Goal: Transaction & Acquisition: Book appointment/travel/reservation

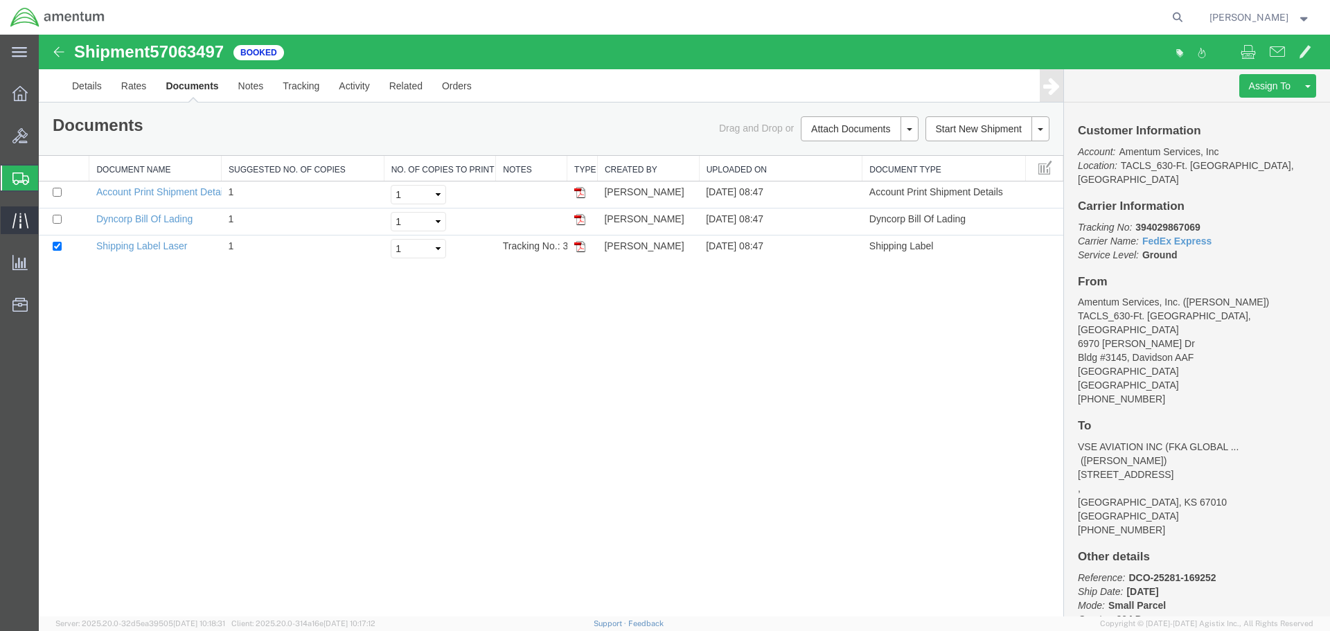
click at [16, 220] on icon at bounding box center [20, 221] width 16 height 16
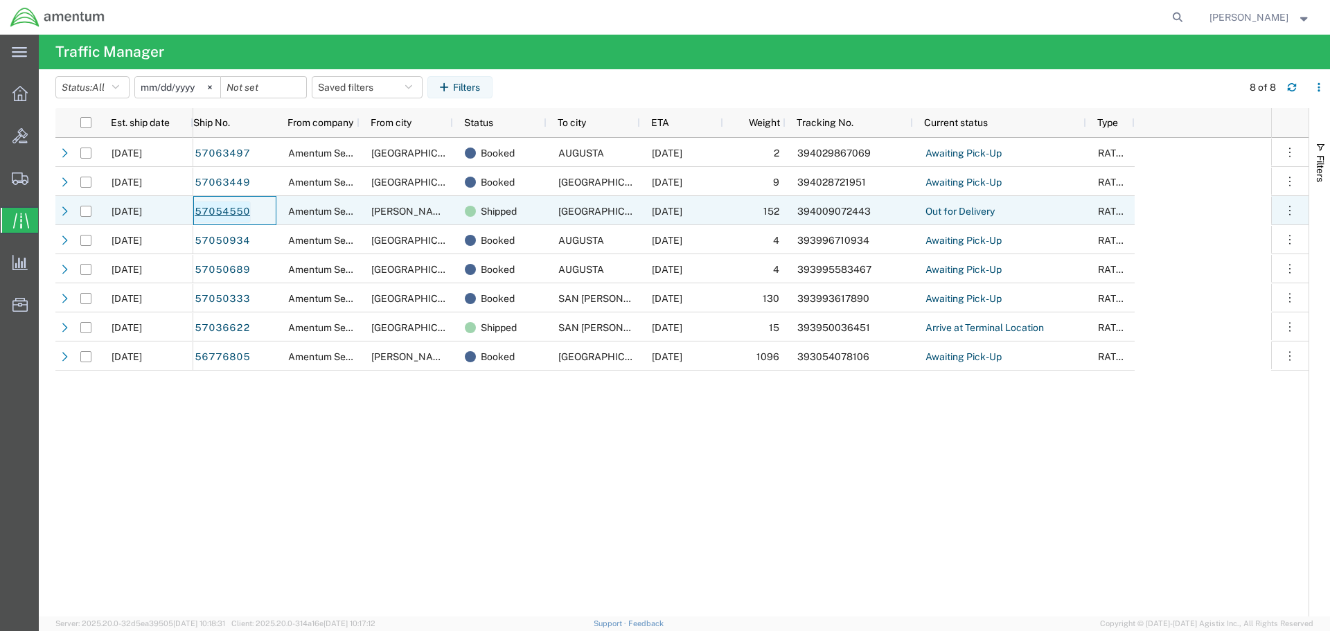
click at [214, 211] on link "57054550" at bounding box center [222, 212] width 57 height 22
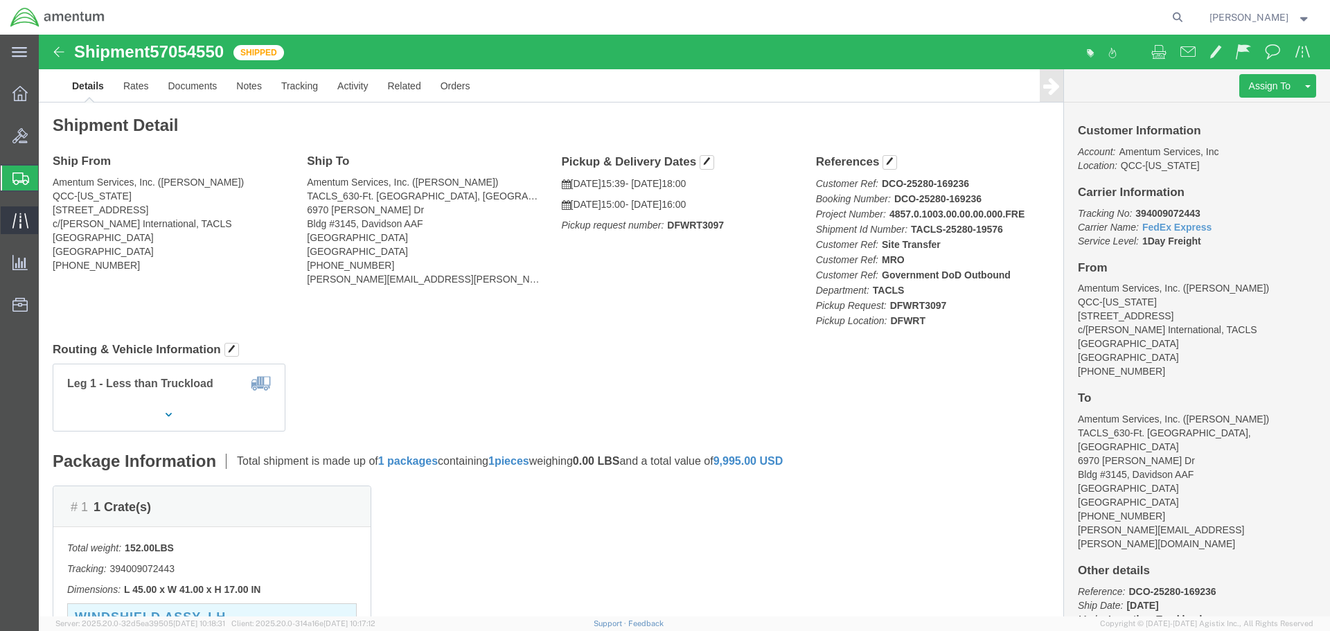
click at [17, 220] on icon at bounding box center [20, 221] width 16 height 16
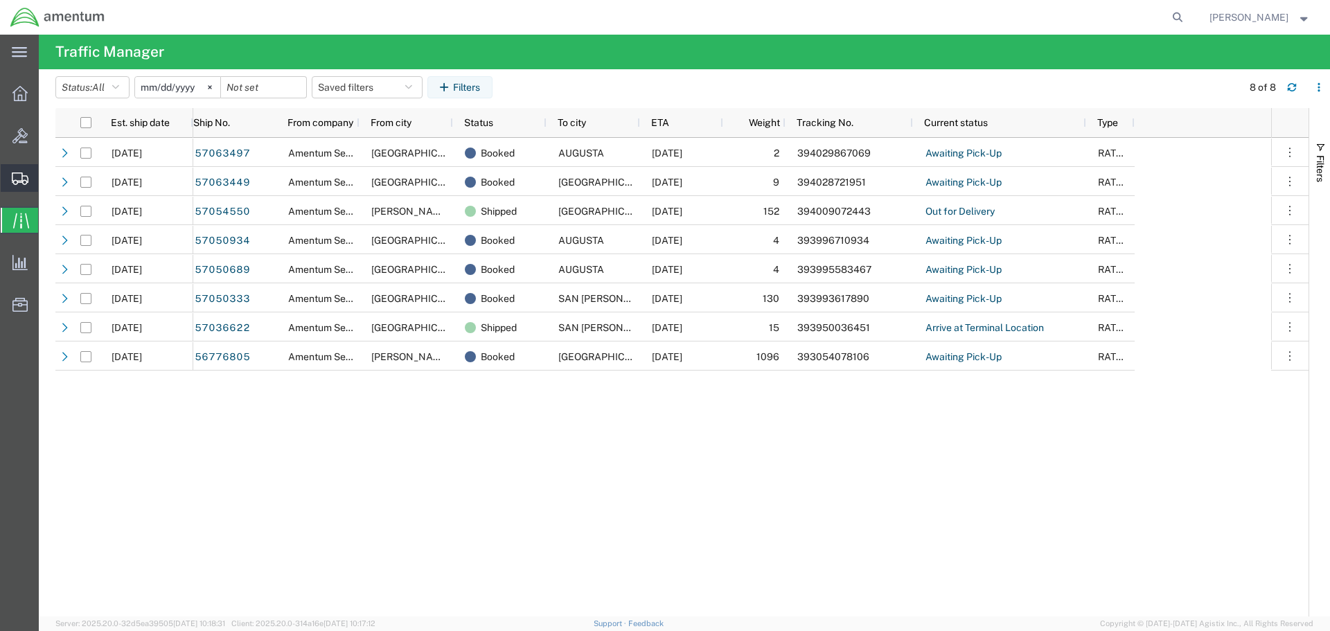
click at [19, 177] on icon at bounding box center [20, 178] width 17 height 12
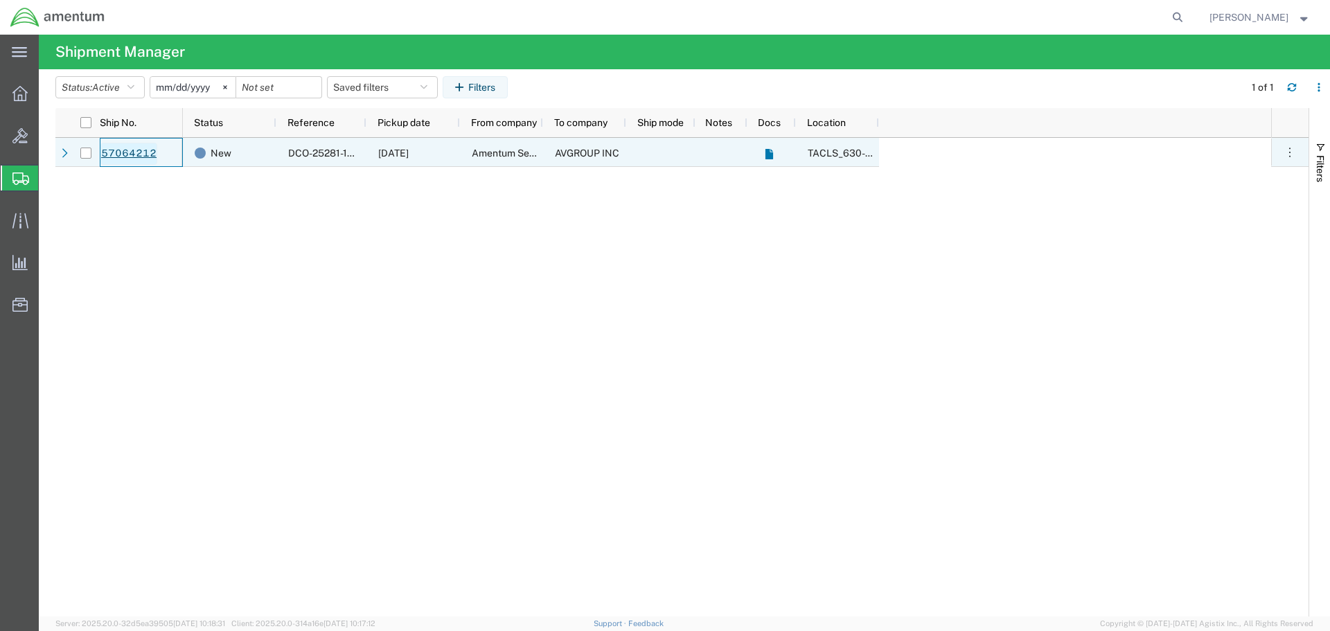
click at [132, 153] on link "57064212" at bounding box center [128, 154] width 57 height 22
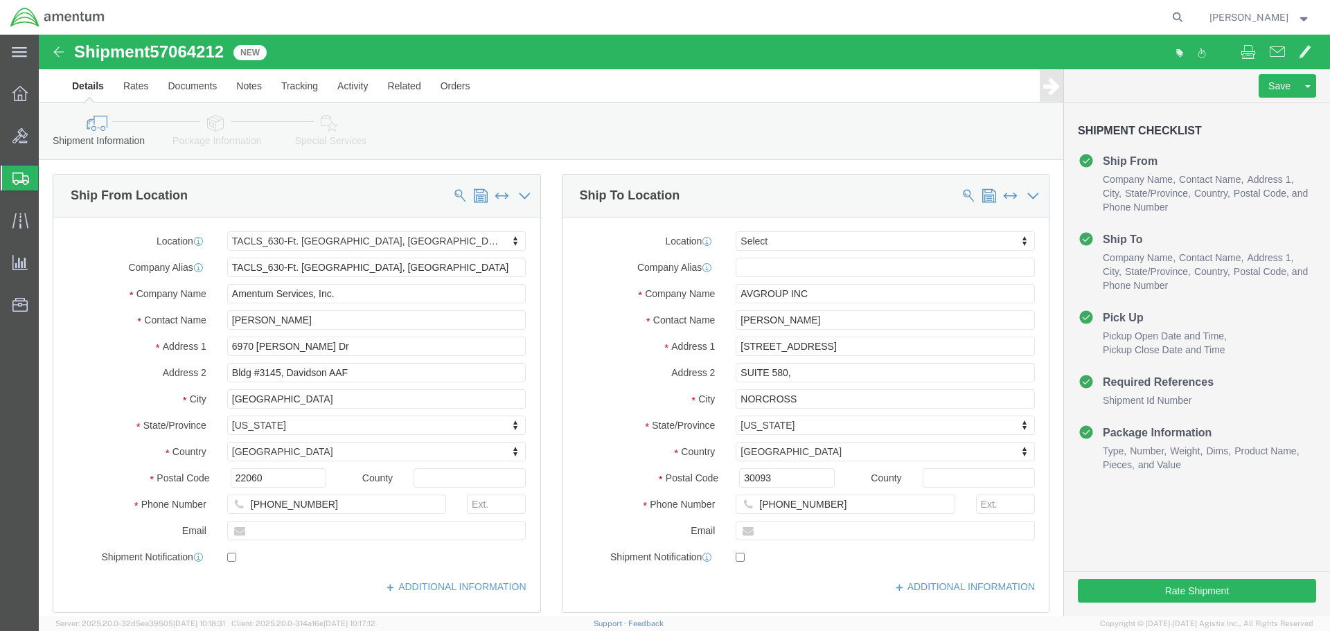
select select "42715"
select select
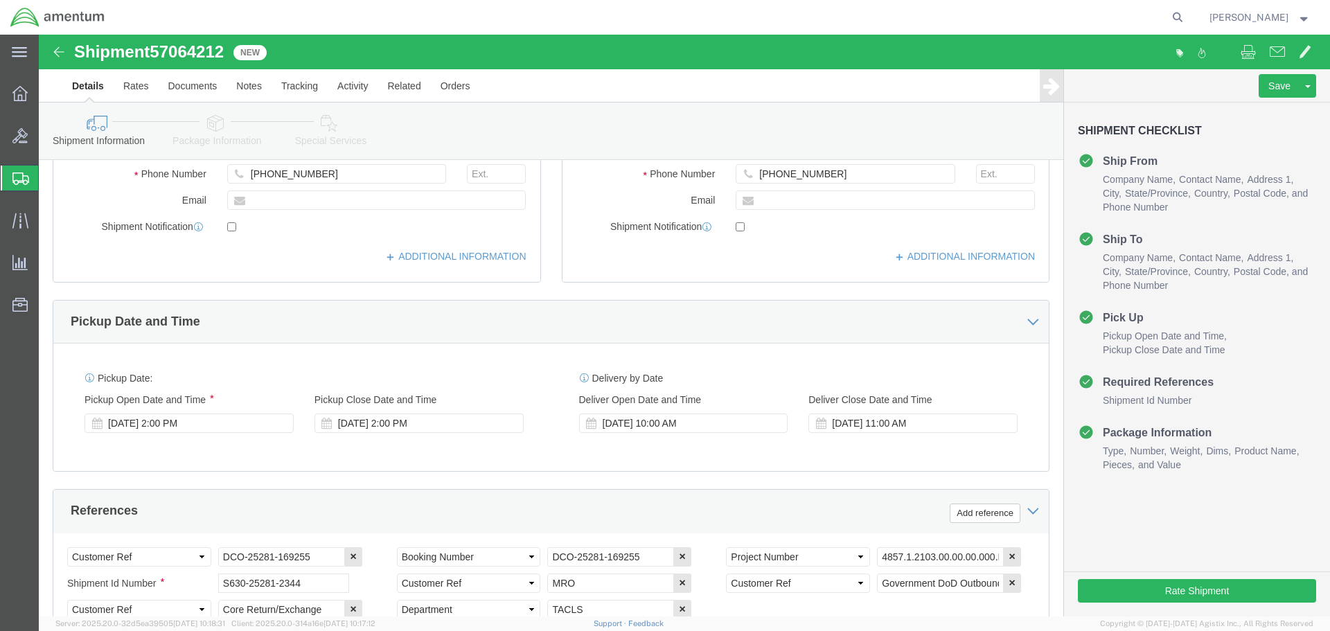
scroll to position [623, 0]
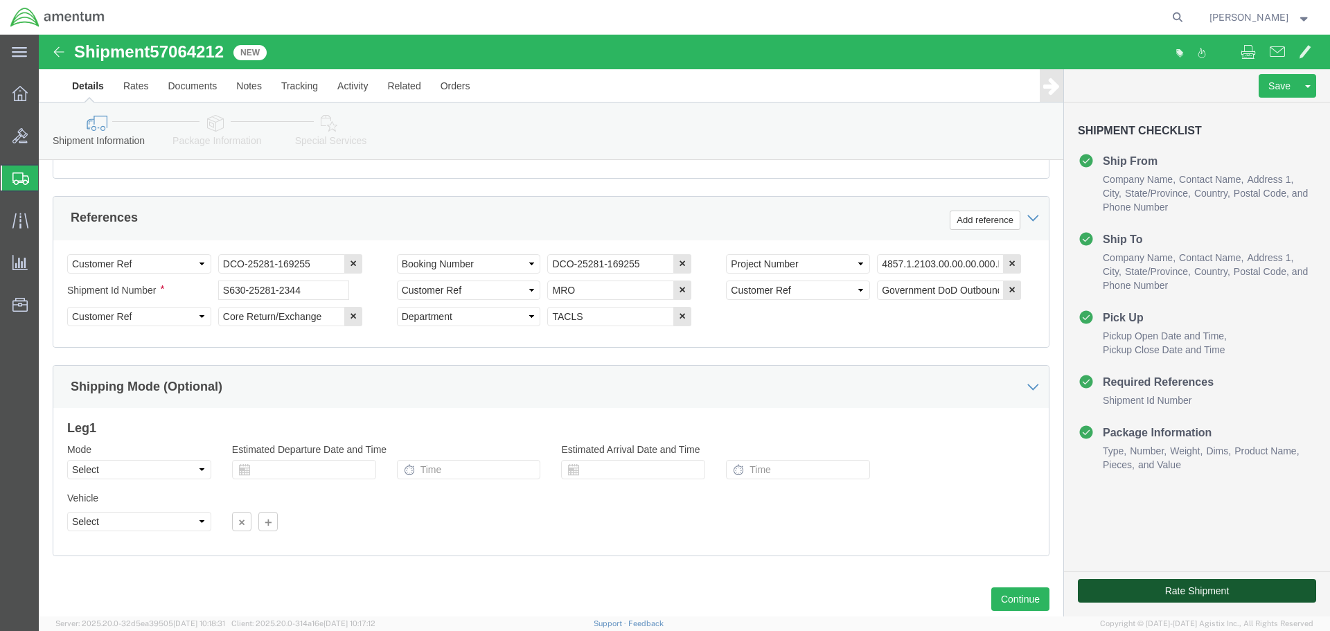
click button "Rate Shipment"
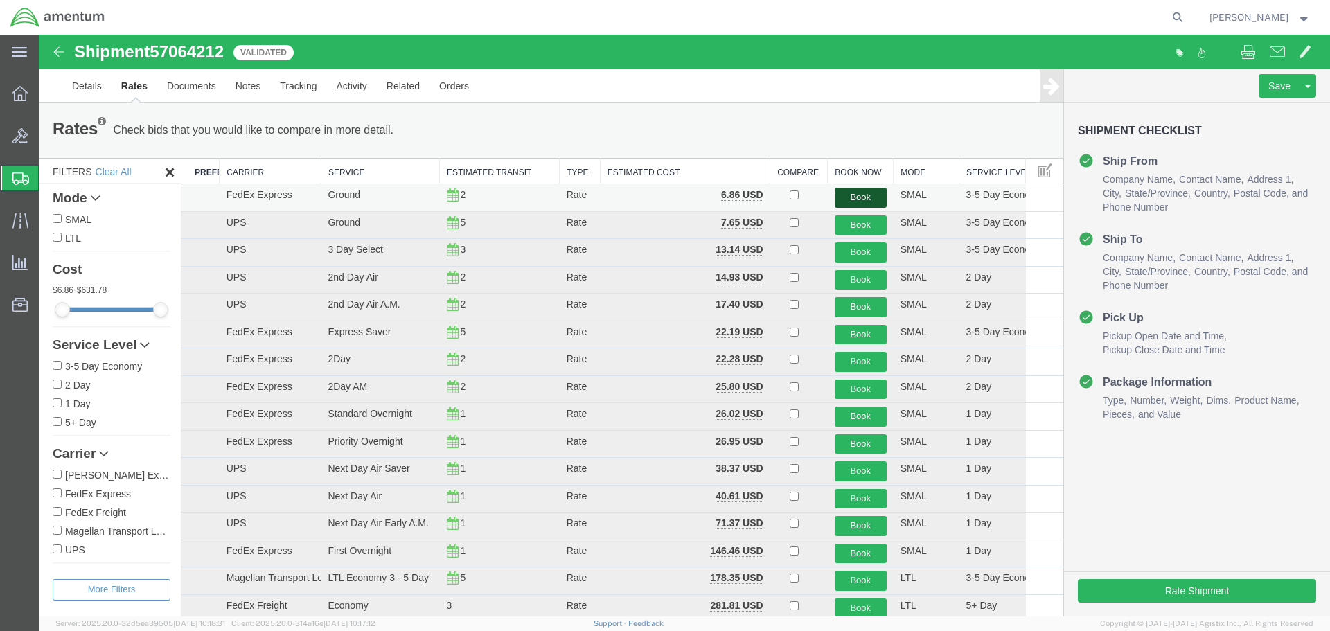
click at [850, 199] on button "Book" at bounding box center [861, 198] width 52 height 20
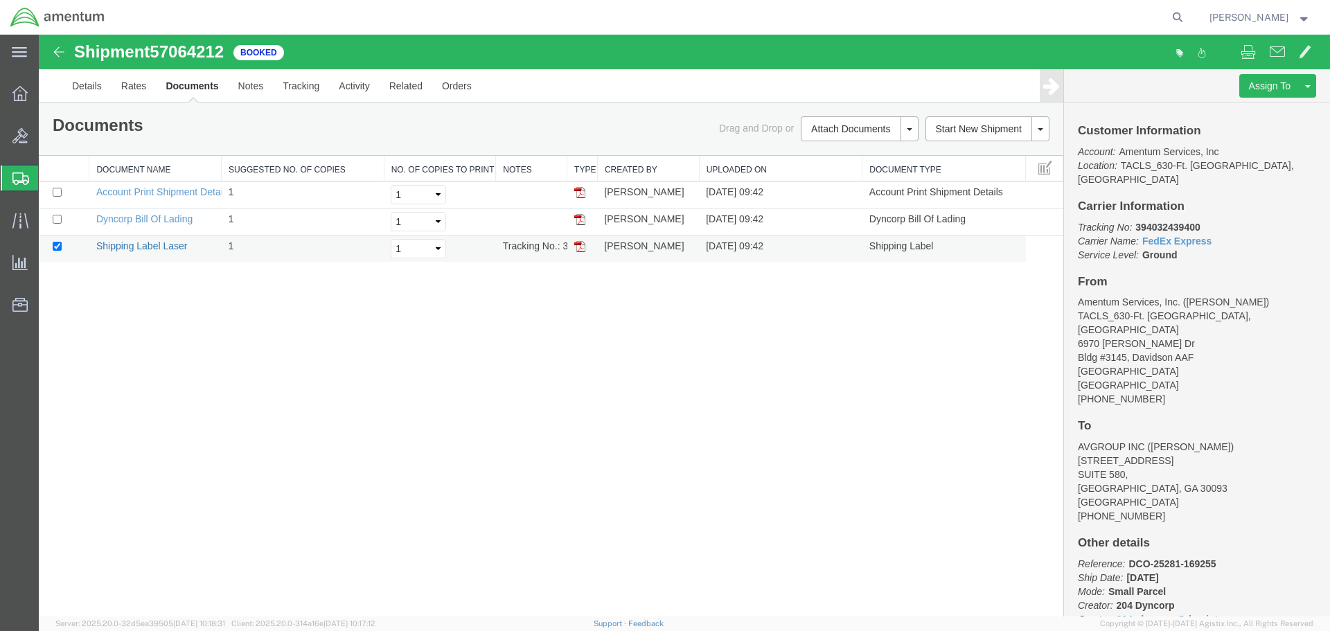
click at [154, 247] on link "Shipping Label Laser" at bounding box center [141, 245] width 91 height 11
